Goal: Find contact information: Find contact information

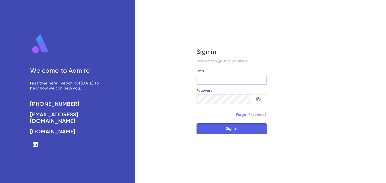
type input "**********"
click at [252, 130] on button "Sign In" at bounding box center [231, 129] width 70 height 11
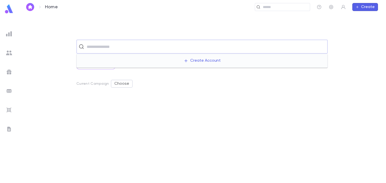
click at [127, 48] on input "text" at bounding box center [205, 47] width 240 height 10
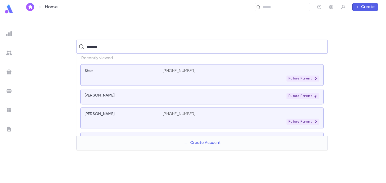
type input "*******"
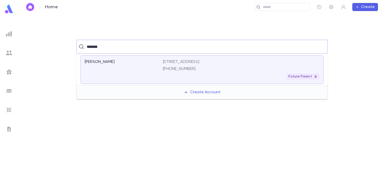
click at [213, 72] on div "[STREET_ADDRESS] [PHONE_NUMBER] Future Parent" at bounding box center [241, 70] width 157 height 20
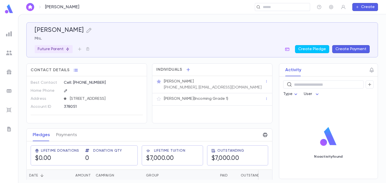
click at [212, 81] on div "[PERSON_NAME]" at bounding box center [214, 81] width 101 height 5
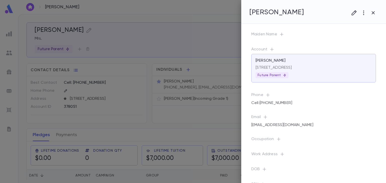
click at [295, 126] on div "[EMAIL_ADDRESS][DOMAIN_NAME]" at bounding box center [313, 125] width 125 height 7
drag, startPoint x: 295, startPoint y: 126, endPoint x: 311, endPoint y: 147, distance: 26.5
click at [311, 148] on div "Work Address" at bounding box center [309, 151] width 133 height 15
click at [297, 126] on div "[EMAIL_ADDRESS][DOMAIN_NAME]" at bounding box center [313, 125] width 125 height 7
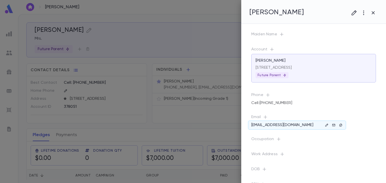
click at [284, 126] on p "[EMAIL_ADDRESS][DOMAIN_NAME]" at bounding box center [282, 125] width 62 height 5
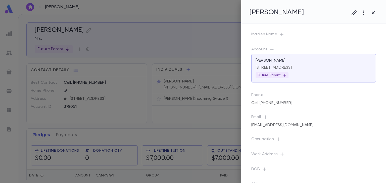
click at [304, 127] on div "[EMAIL_ADDRESS][DOMAIN_NAME]" at bounding box center [313, 125] width 125 height 7
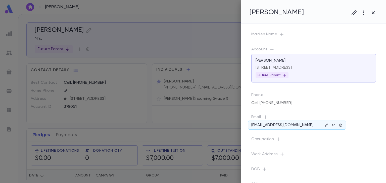
click at [284, 128] on p "[EMAIL_ADDRESS][DOMAIN_NAME]" at bounding box center [282, 125] width 62 height 5
click at [341, 125] on icon "button" at bounding box center [340, 125] width 3 height 3
